Goal: Task Accomplishment & Management: Manage account settings

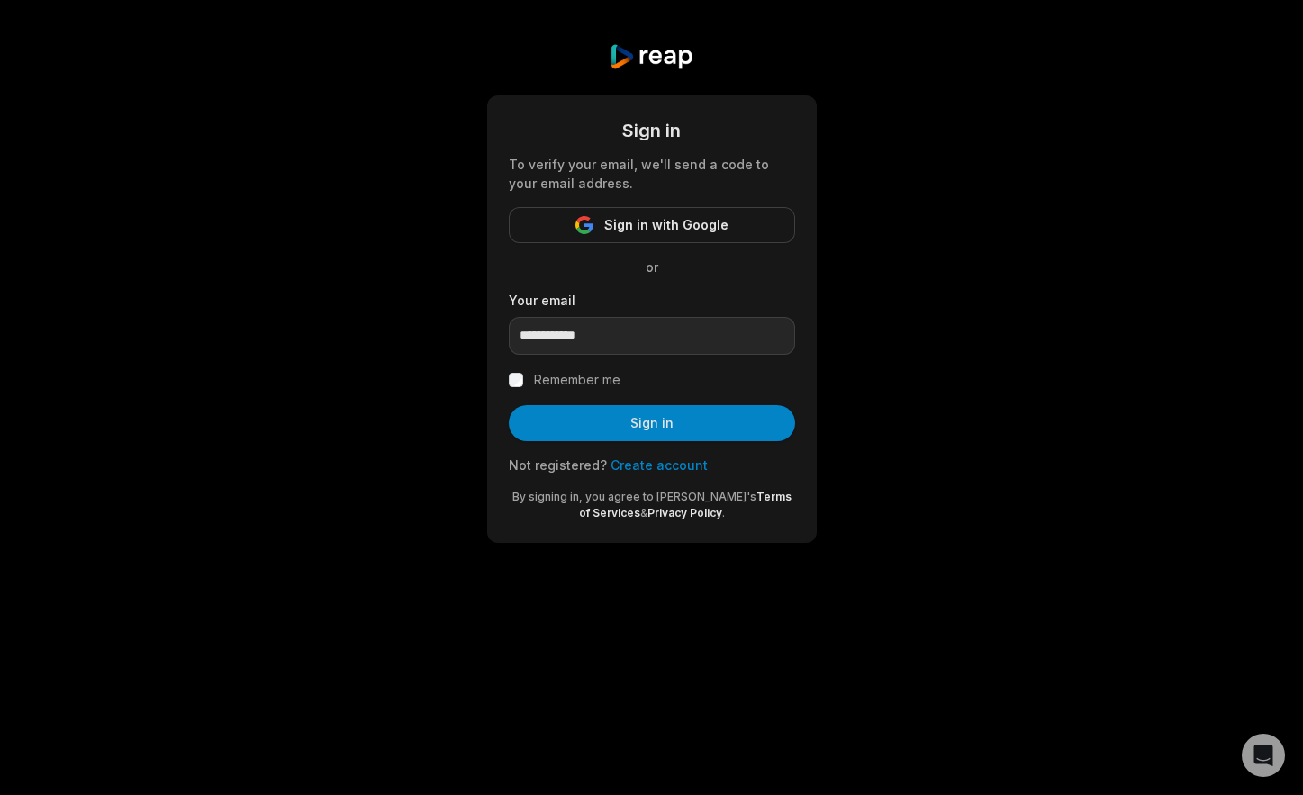
type input "**********"
click at [644, 412] on button "Sign in" at bounding box center [652, 423] width 286 height 36
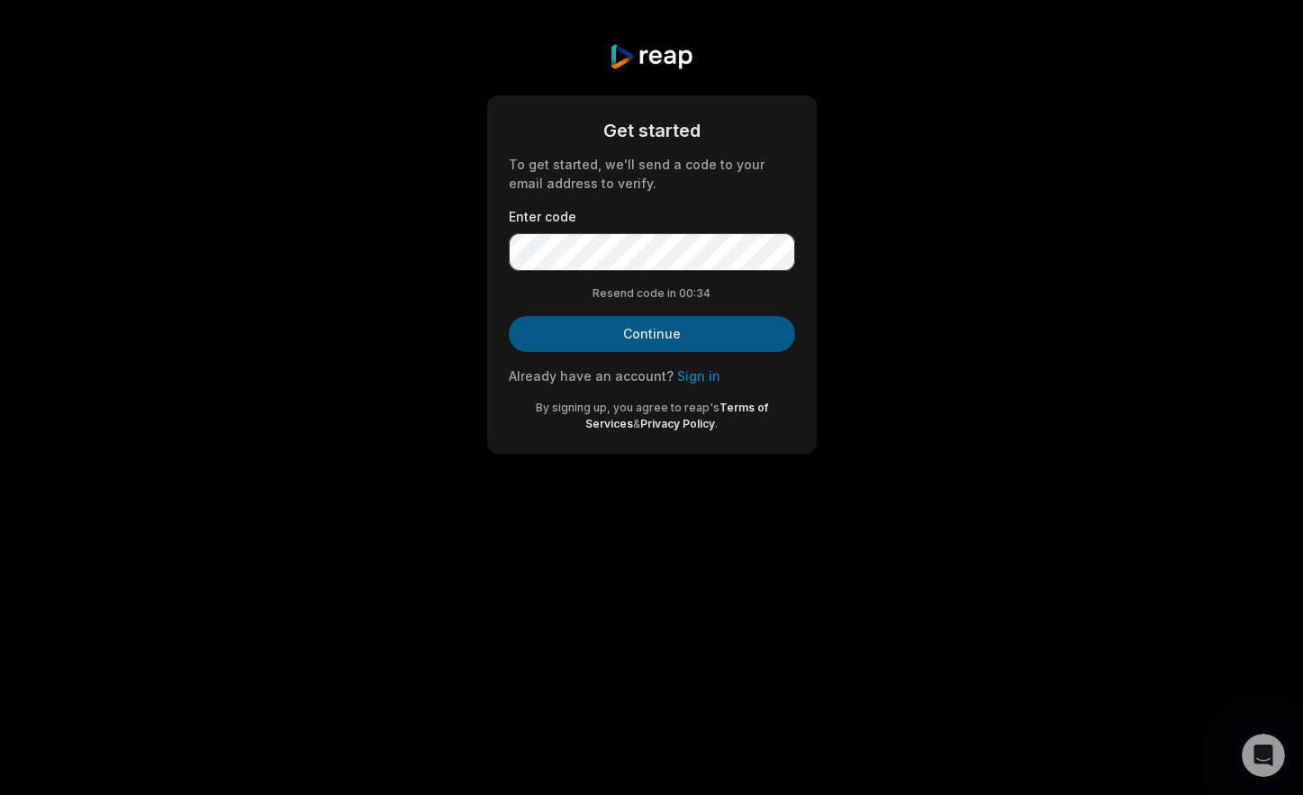
click at [658, 340] on button "Continue" at bounding box center [652, 334] width 286 height 36
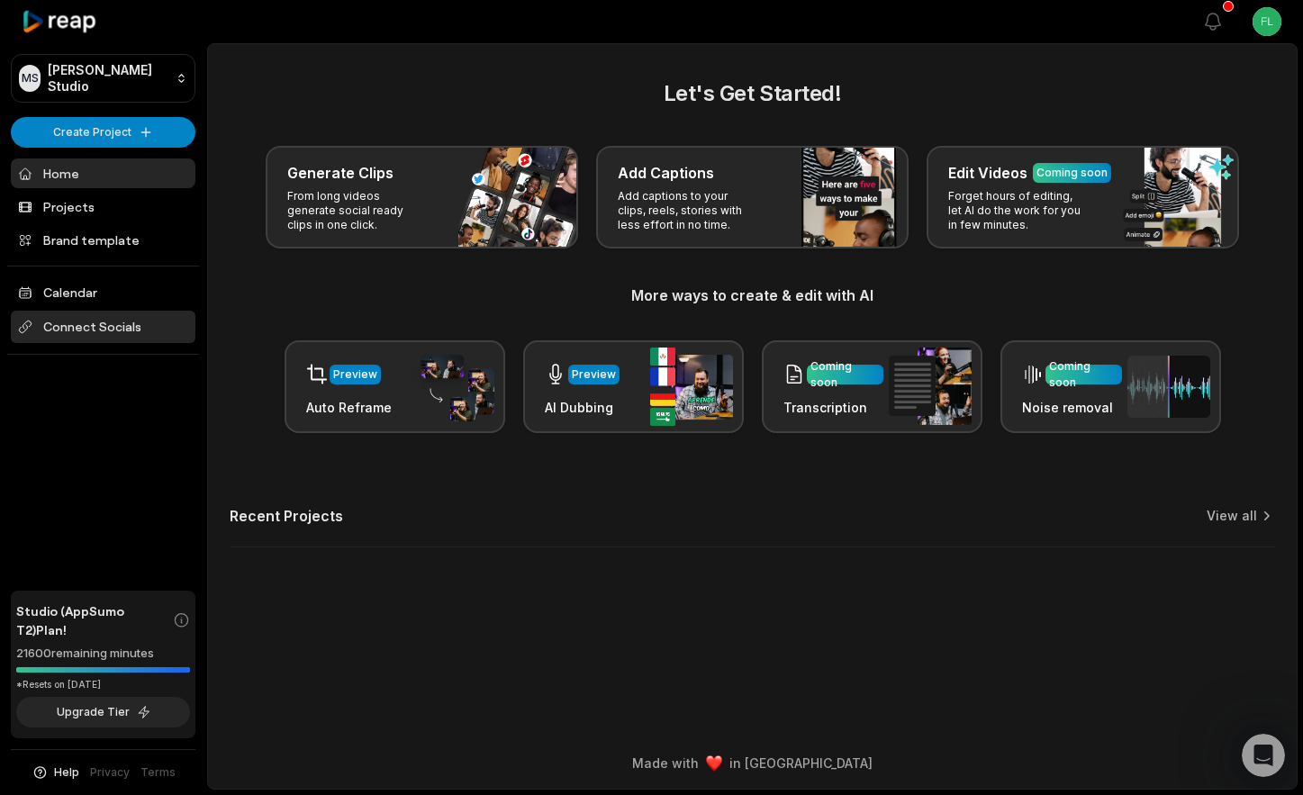
click at [69, 325] on span "Connect Socials" at bounding box center [103, 327] width 185 height 32
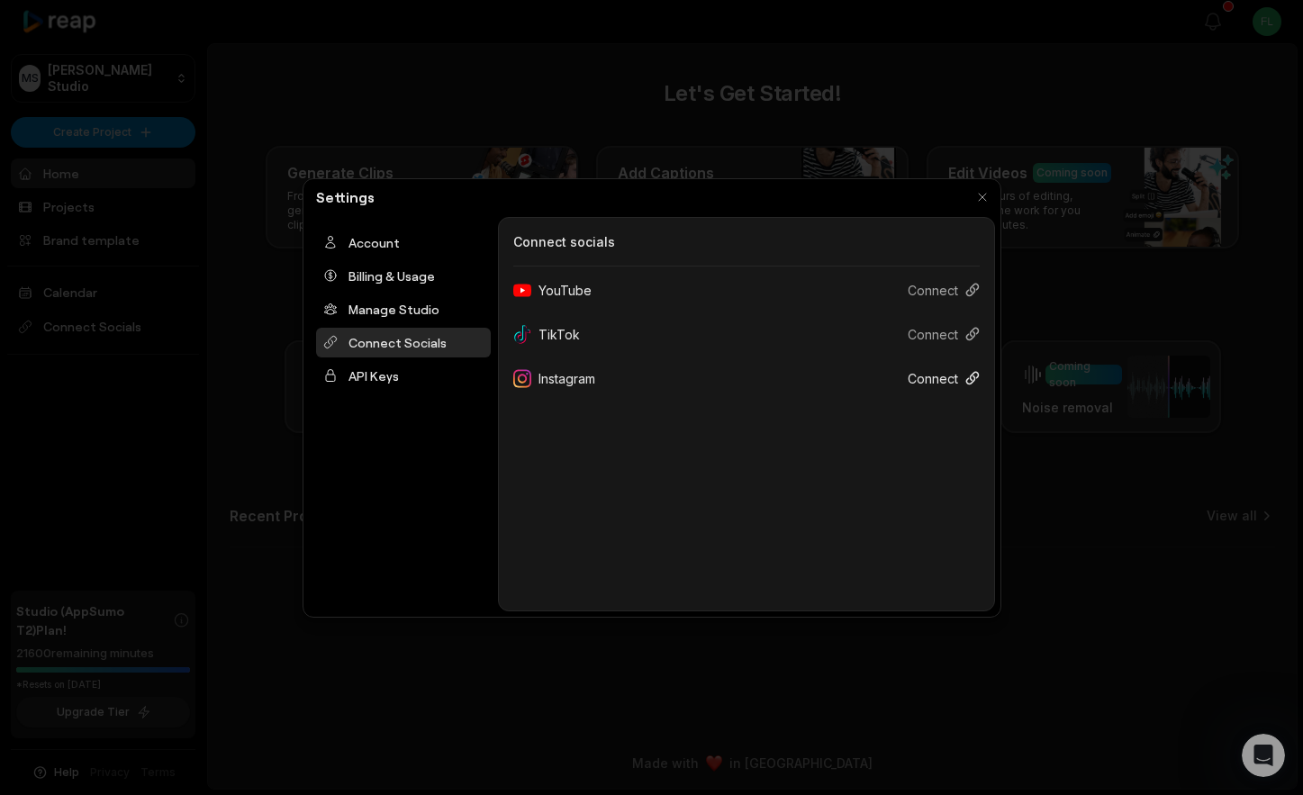
click at [936, 379] on button "Connect" at bounding box center [936, 378] width 86 height 33
click at [411, 312] on div "Manage Studio" at bounding box center [403, 309] width 175 height 30
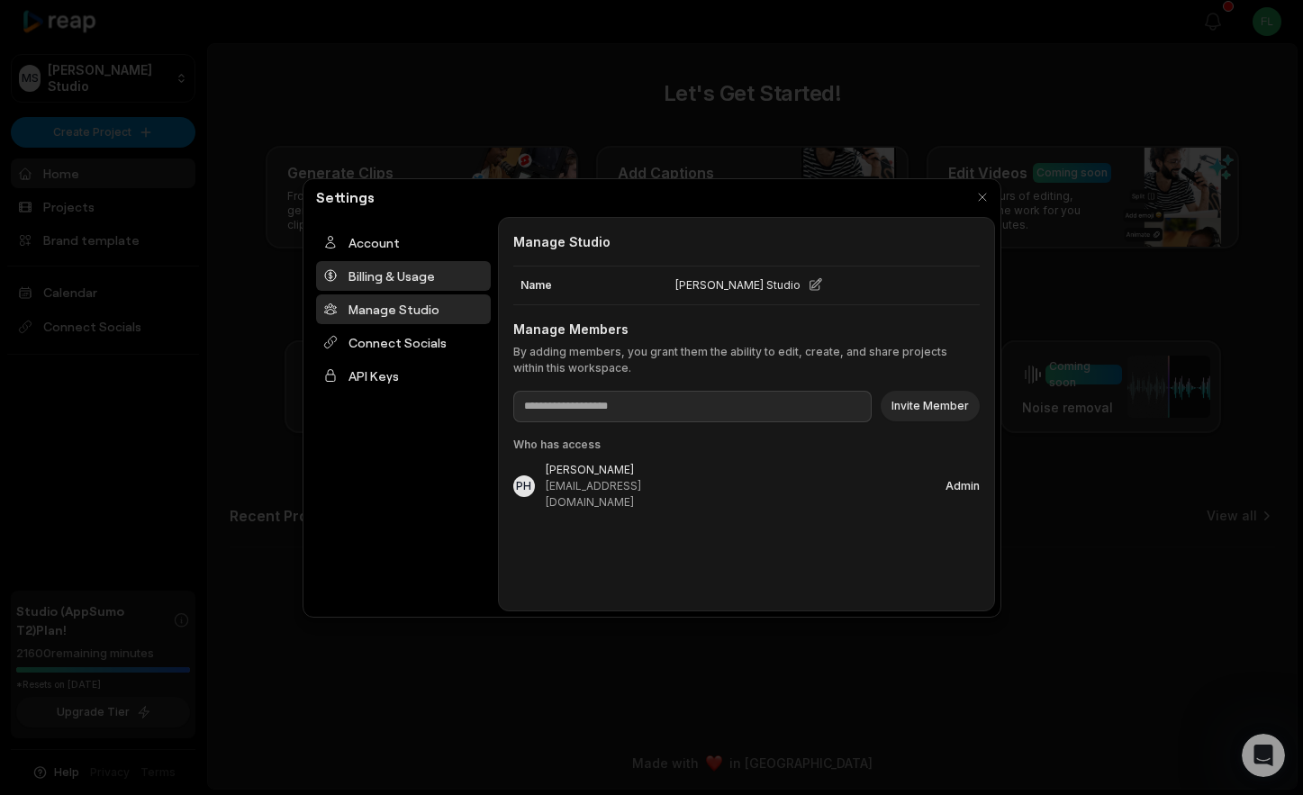
click at [387, 275] on div "Billing & Usage" at bounding box center [403, 276] width 175 height 30
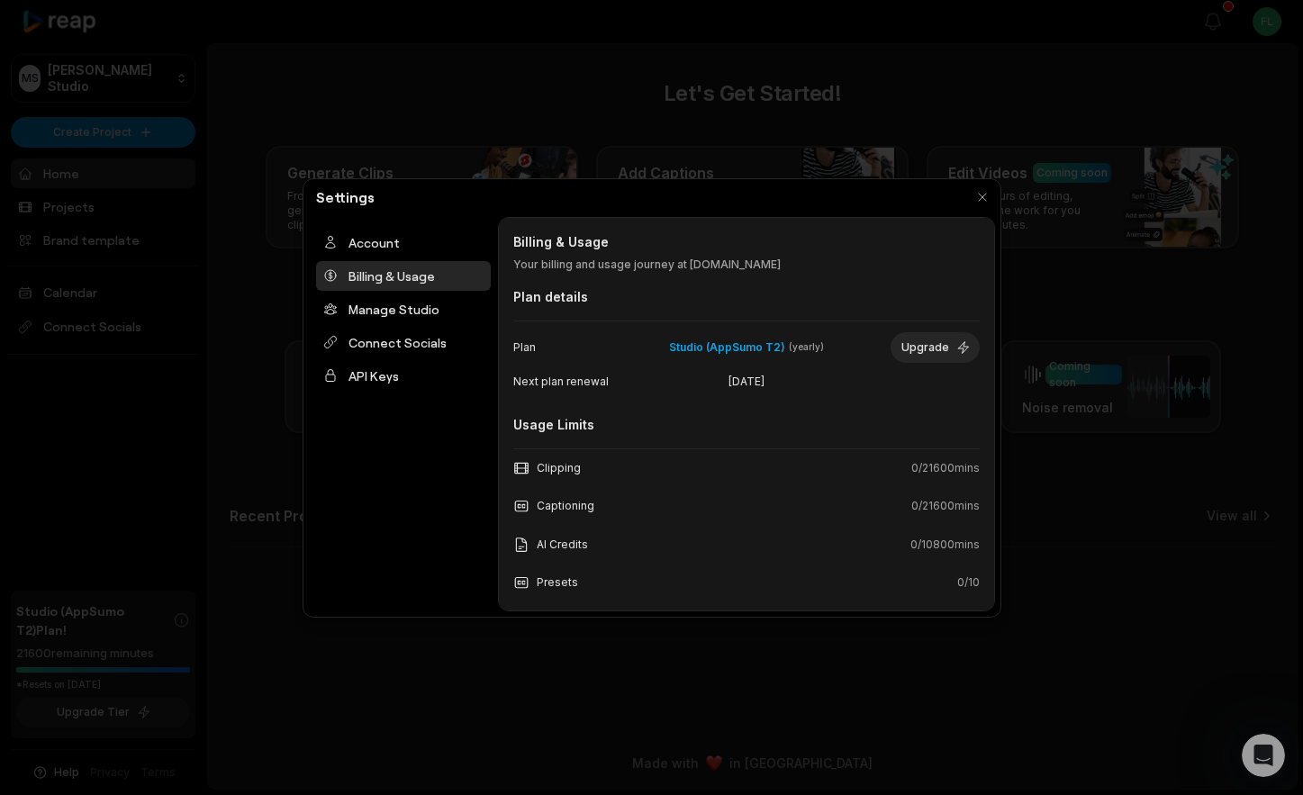
click at [404, 358] on ul "Account Billing & Usage Manage Studio Connect Socials API Keys" at bounding box center [403, 309] width 175 height 163
click at [402, 348] on div "Connect Socials" at bounding box center [403, 343] width 175 height 30
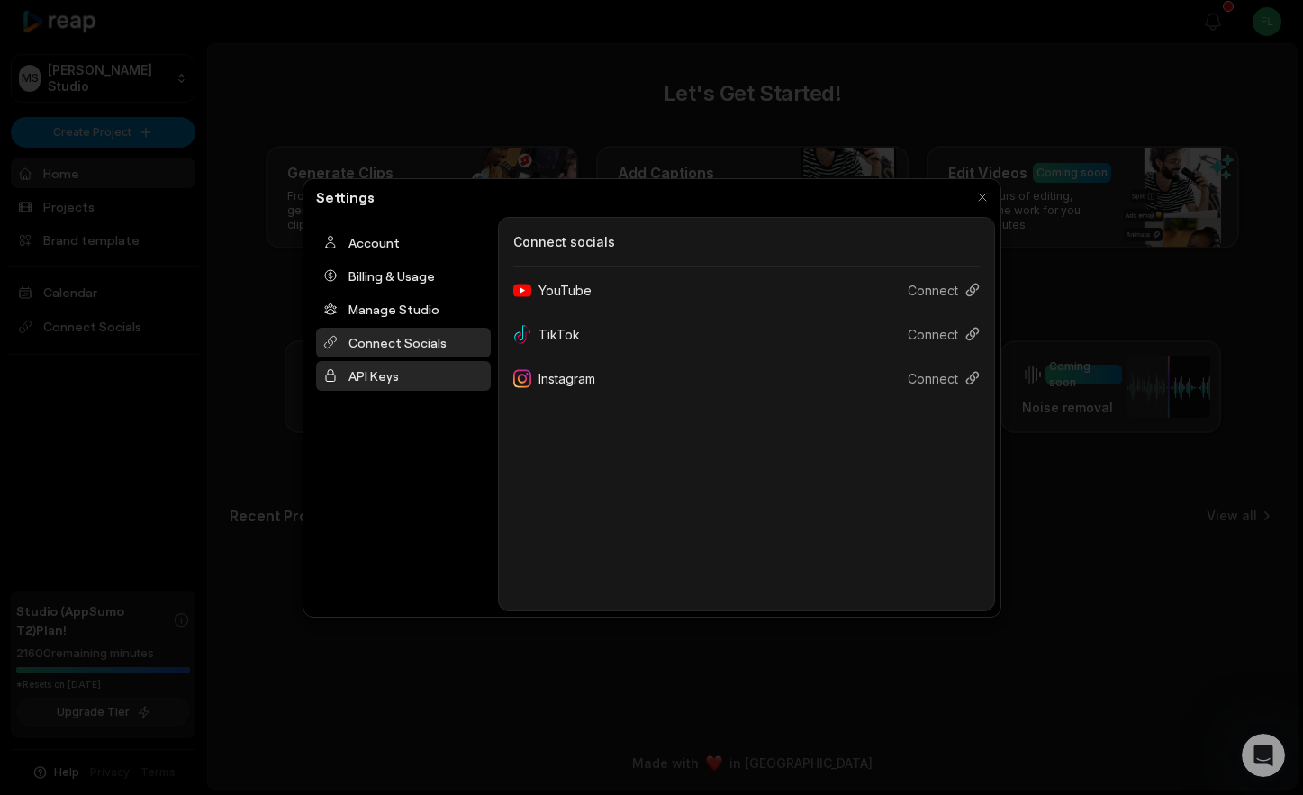
click at [393, 368] on div "API Keys" at bounding box center [403, 376] width 175 height 30
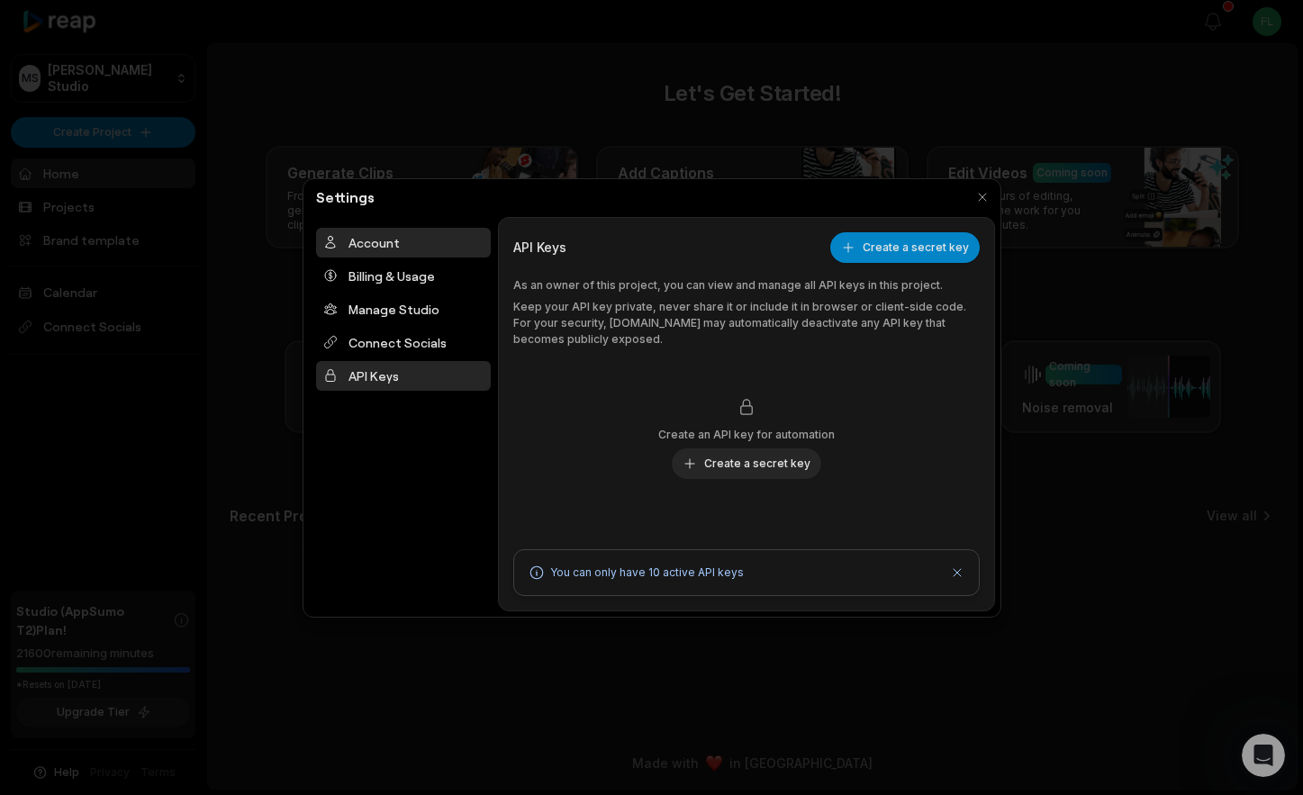
click at [401, 245] on div "Account" at bounding box center [403, 243] width 175 height 30
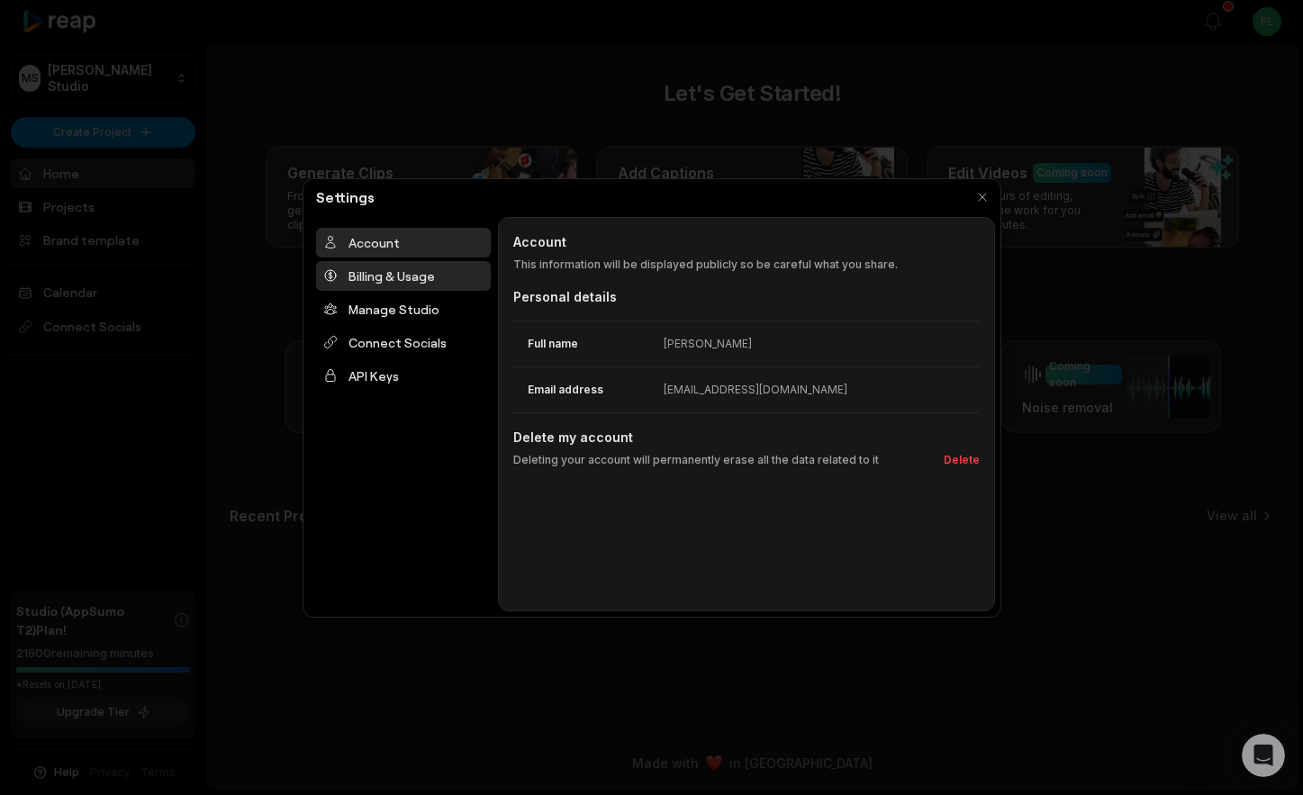
click at [396, 269] on div "Billing & Usage" at bounding box center [403, 276] width 175 height 30
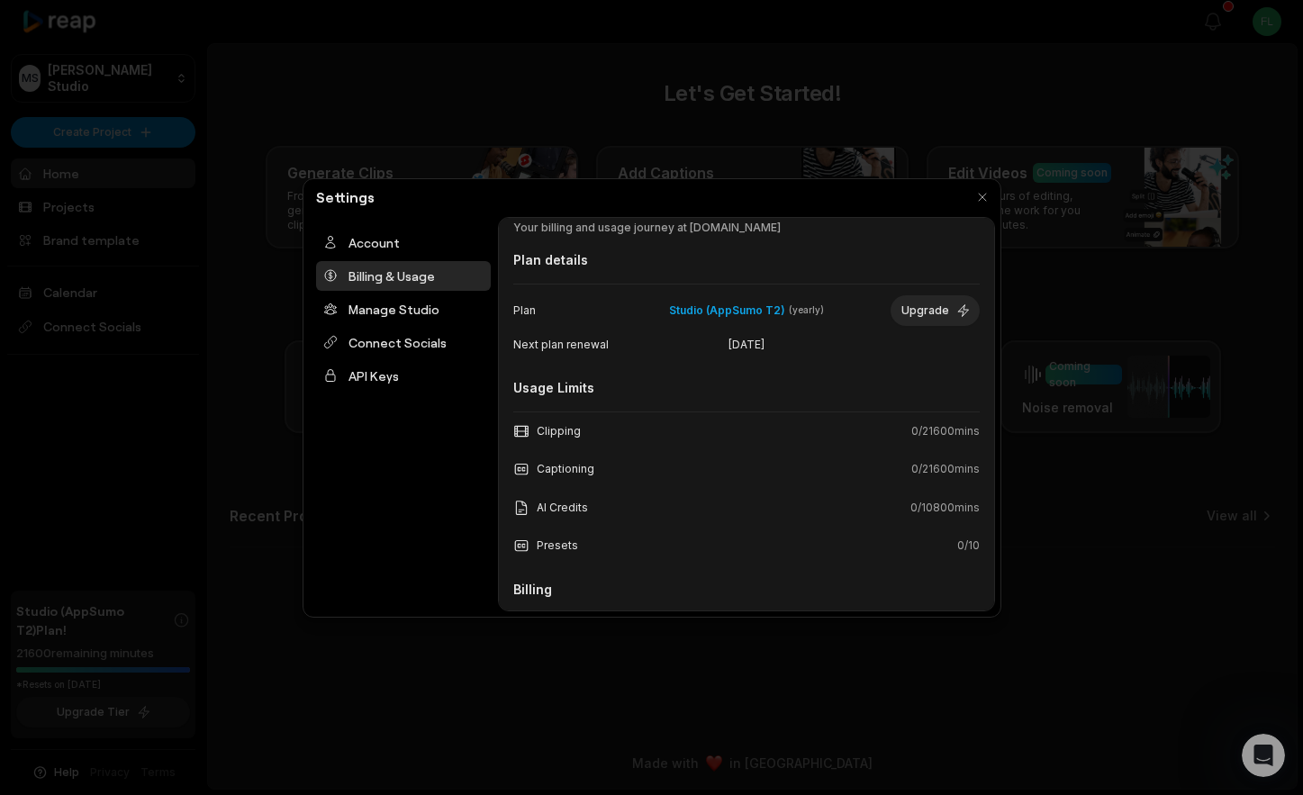
scroll to position [37, 0]
click at [391, 305] on div "Manage Studio" at bounding box center [403, 309] width 175 height 30
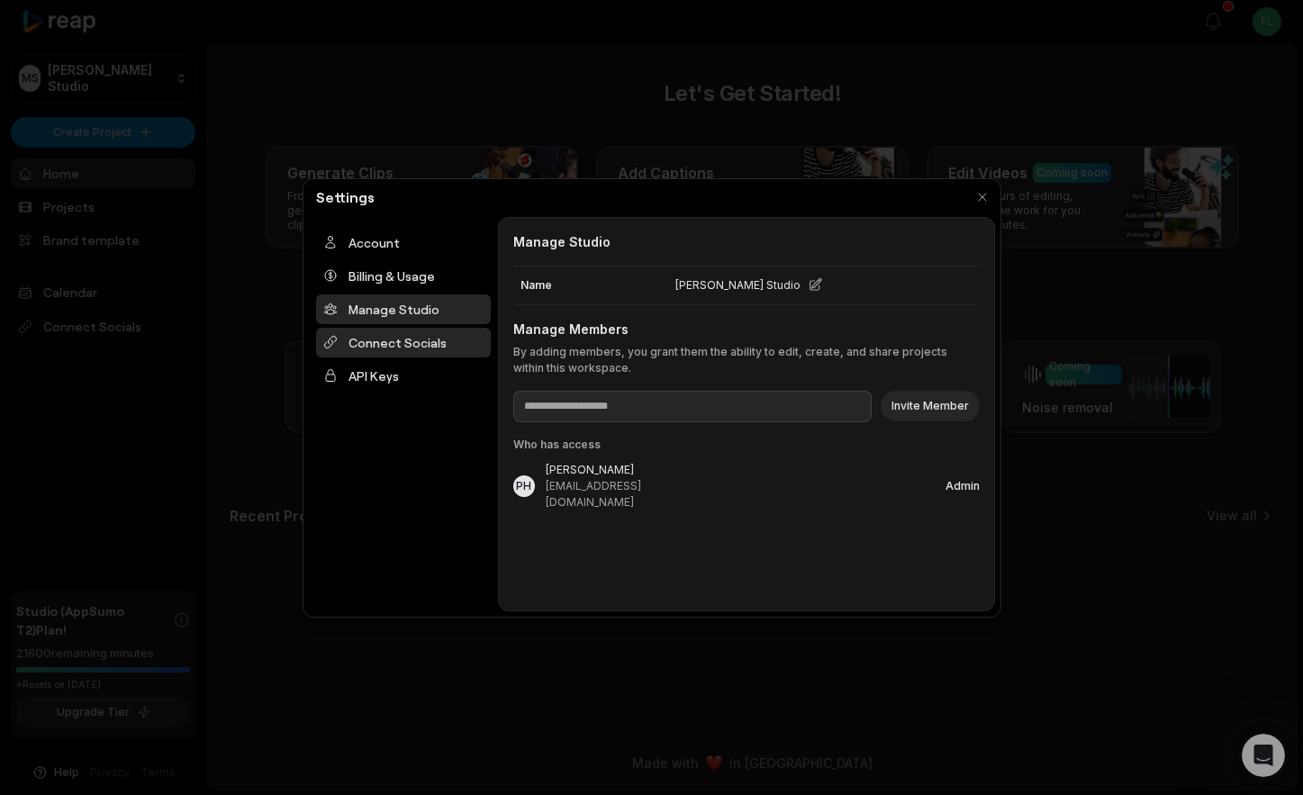
click at [395, 350] on div "Connect Socials" at bounding box center [403, 343] width 175 height 30
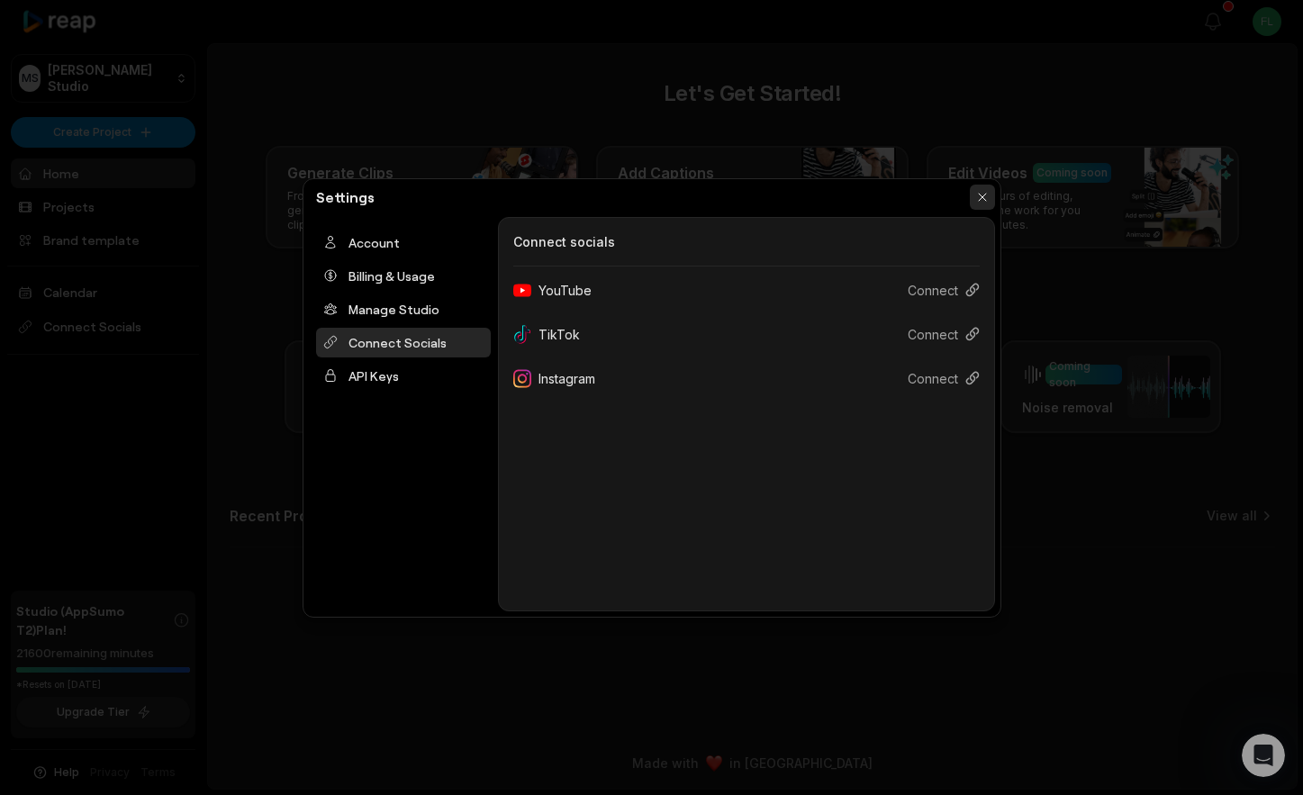
click at [986, 197] on button "button" at bounding box center [982, 197] width 25 height 25
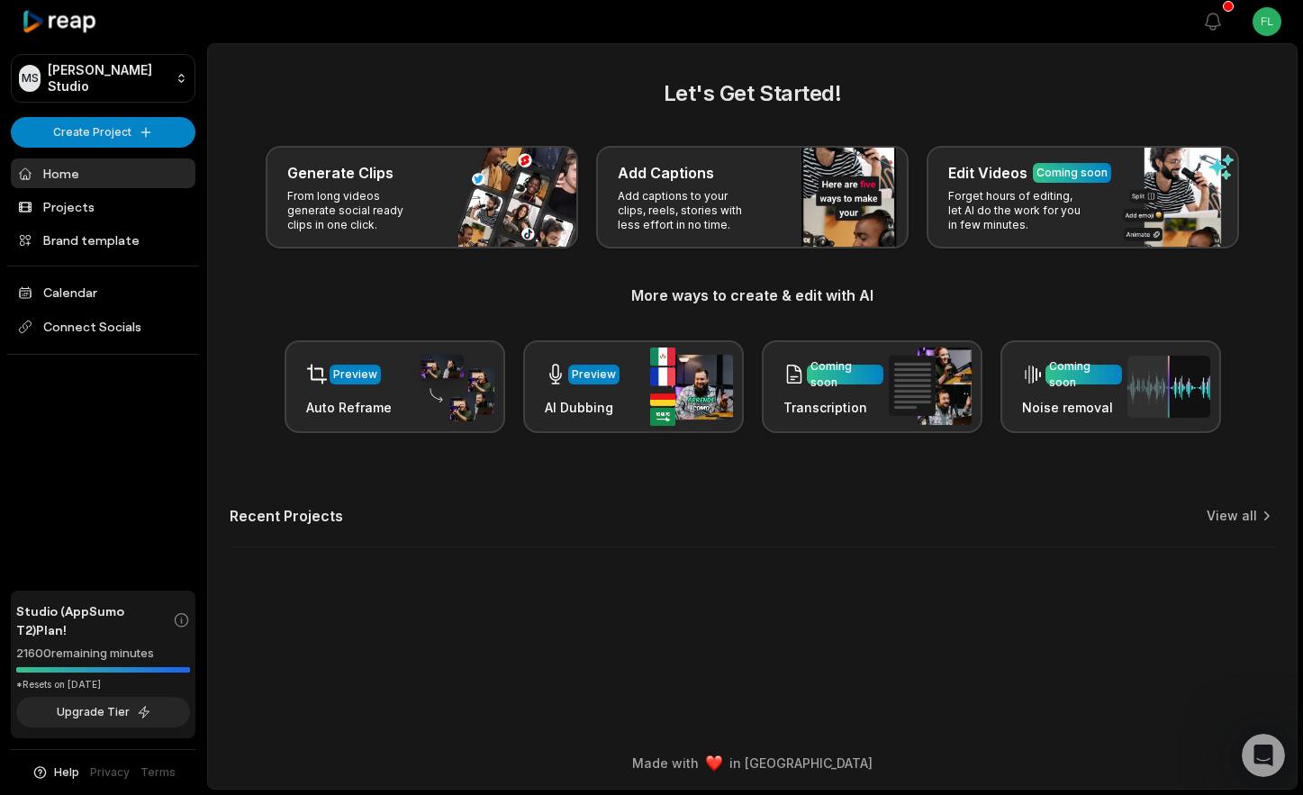
click at [1276, 25] on html "[PERSON_NAME] Studio Create Project Home Projects Brand template Calendar Conne…" at bounding box center [651, 397] width 1303 height 795
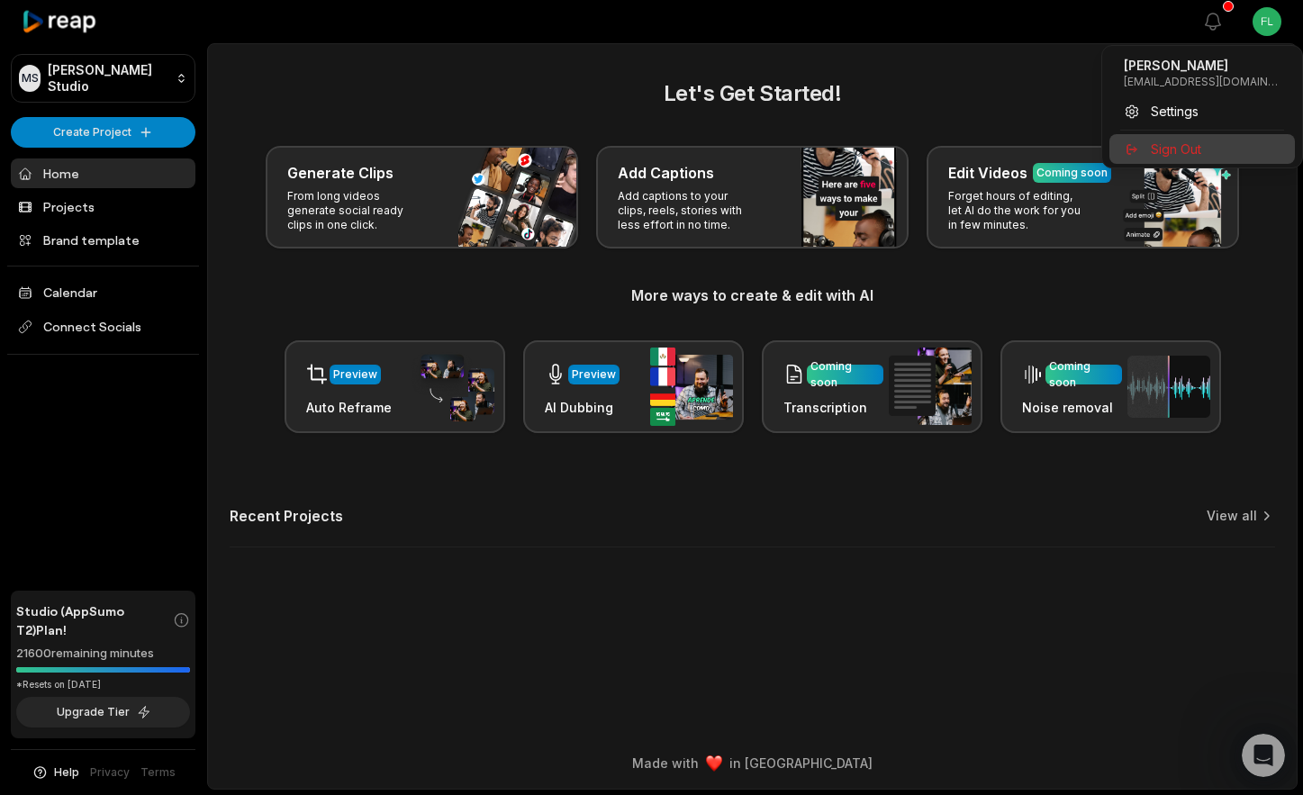
click at [1176, 145] on span "Sign Out" at bounding box center [1176, 149] width 50 height 19
